Goal: Task Accomplishment & Management: Complete application form

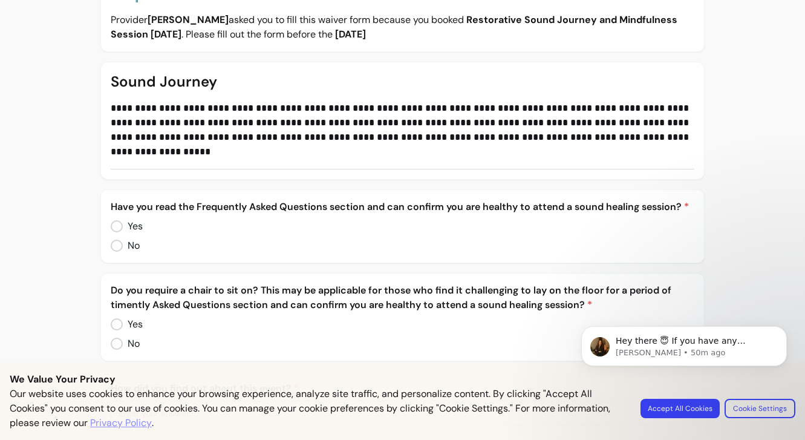
scroll to position [172, 0]
click at [703, 405] on body "Hey there 😇 If you have any question about what you can do with Fluum, I'm here…" at bounding box center [684, 366] width 232 height 123
click at [686, 406] on body "Hey there 😇 If you have any question about what you can do with Fluum, I'm here…" at bounding box center [684, 366] width 232 height 123
click at [768, 261] on div "**********" at bounding box center [402, 188] width 805 height 720
click at [697, 410] on body "Hey there 😇 If you have any question about what you can do with Fluum, I'm here…" at bounding box center [684, 366] width 232 height 123
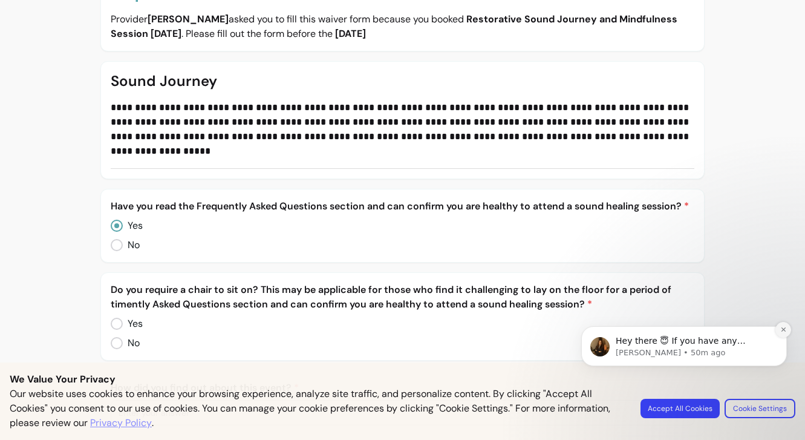
click at [786, 328] on button "Dismiss notification" at bounding box center [783, 330] width 16 height 16
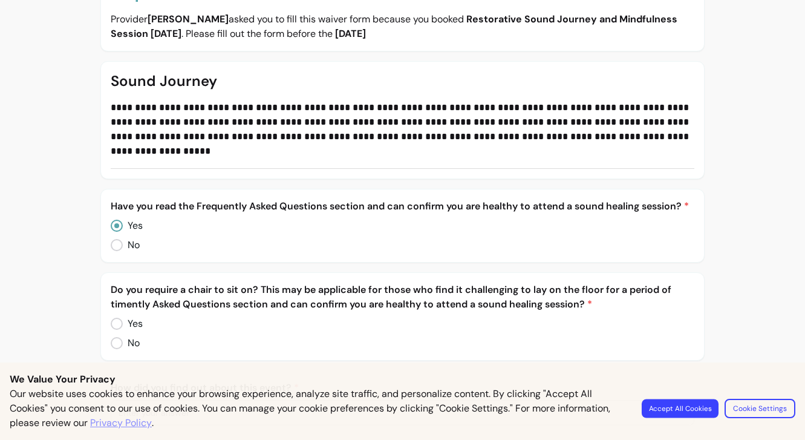
click at [695, 404] on button "Accept All Cookies" at bounding box center [679, 407] width 77 height 19
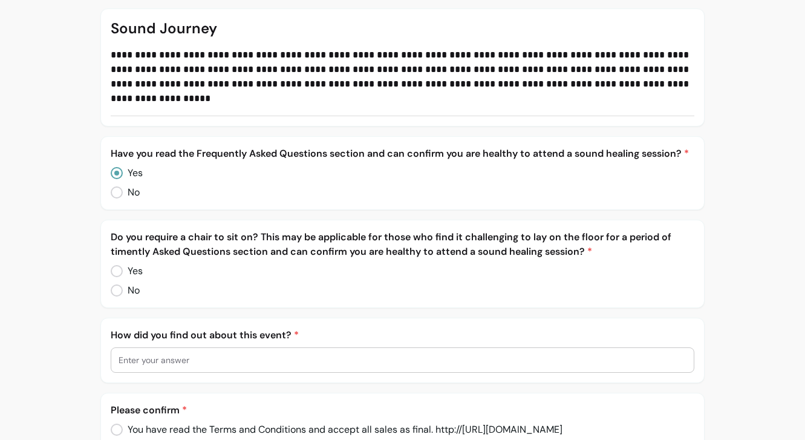
scroll to position [227, 0]
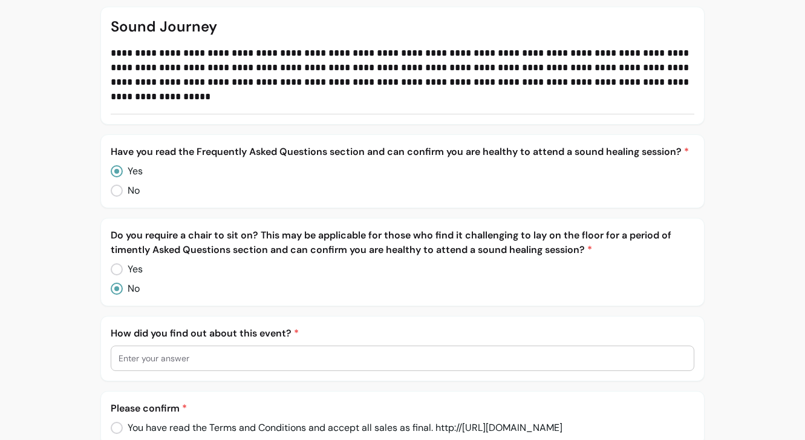
click at [176, 352] on input "text" at bounding box center [401, 358] width 567 height 12
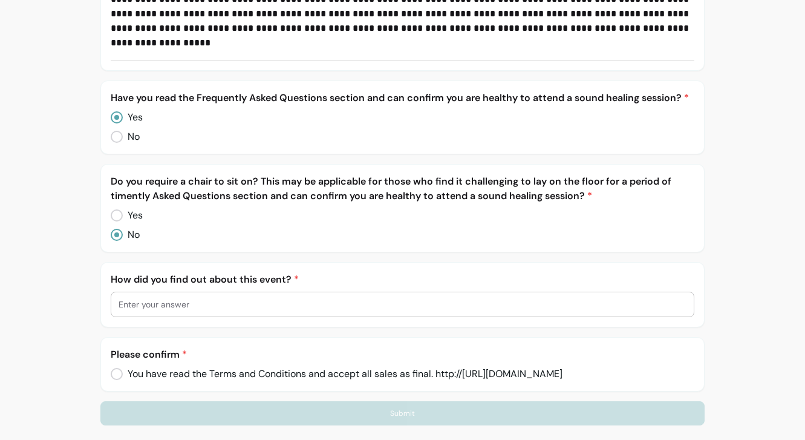
click at [186, 298] on input "text" at bounding box center [401, 304] width 567 height 12
type input "been before!"
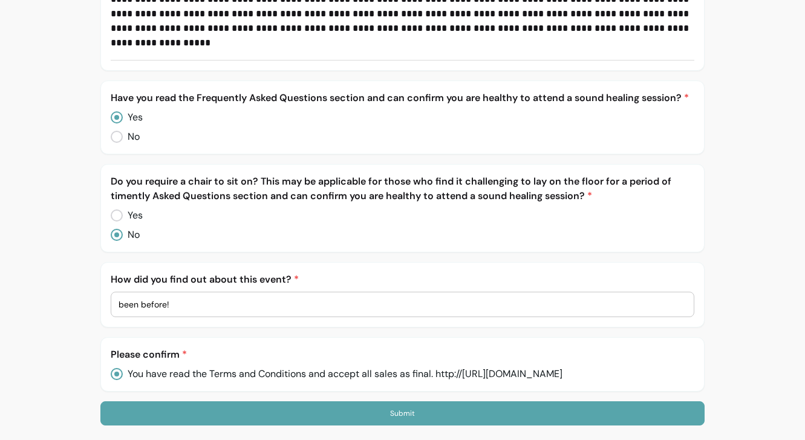
click at [363, 397] on div "**********" at bounding box center [401, 79] width 603 height 691
click at [363, 407] on button "Submit" at bounding box center [401, 413] width 603 height 24
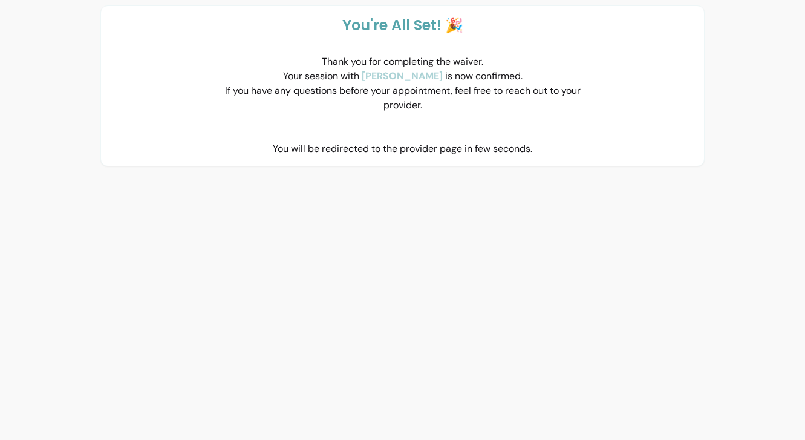
scroll to position [0, 0]
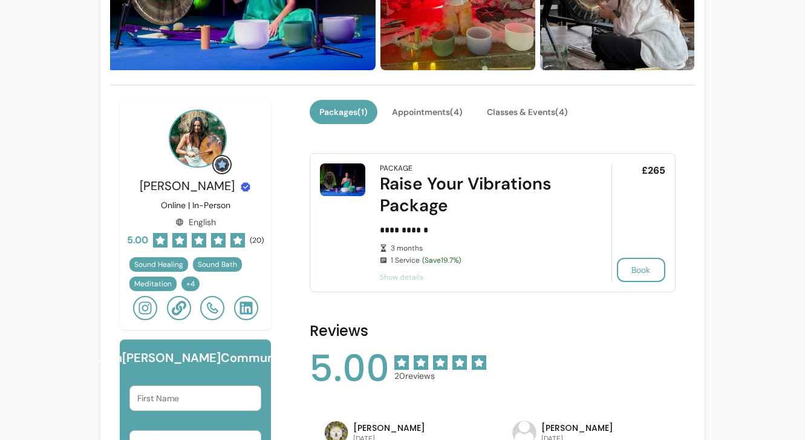
scroll to position [222, 0]
